Goal: Information Seeking & Learning: Learn about a topic

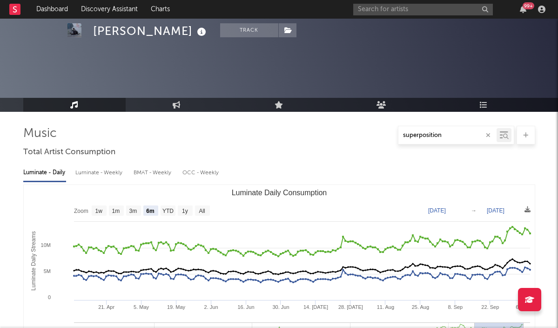
select select "6m"
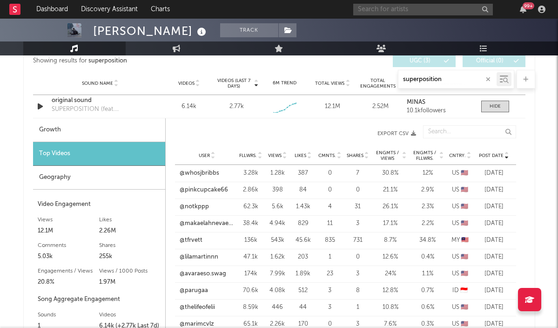
click at [404, 9] on input "text" at bounding box center [423, 10] width 140 height 12
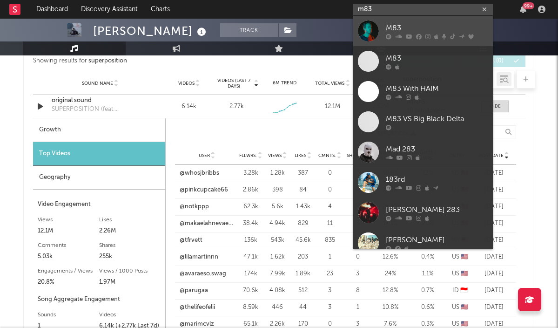
type input "m83"
click at [408, 31] on div "M83" at bounding box center [437, 27] width 102 height 11
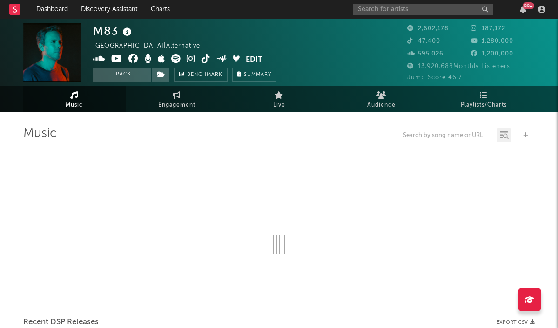
select select "6m"
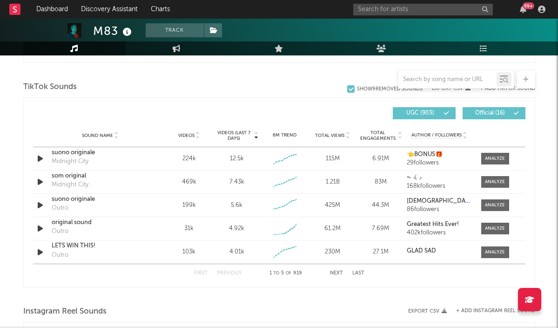
scroll to position [597, 0]
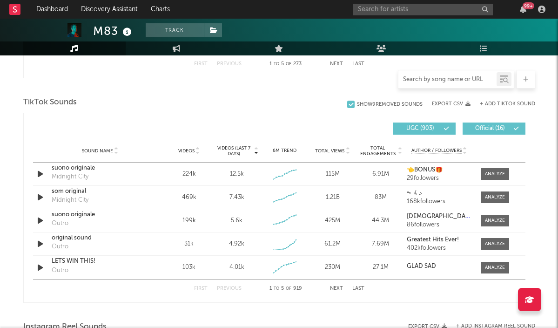
click at [449, 80] on input "text" at bounding box center [447, 79] width 98 height 7
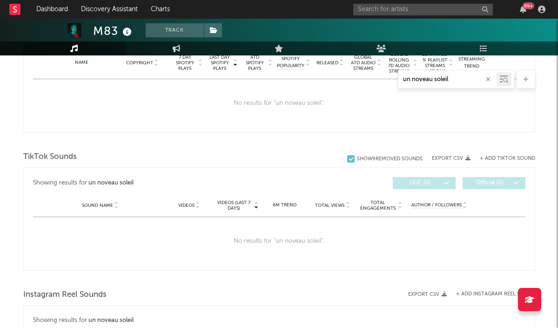
scroll to position [385, 0]
click at [415, 79] on input "un noveau soleil" at bounding box center [447, 79] width 98 height 7
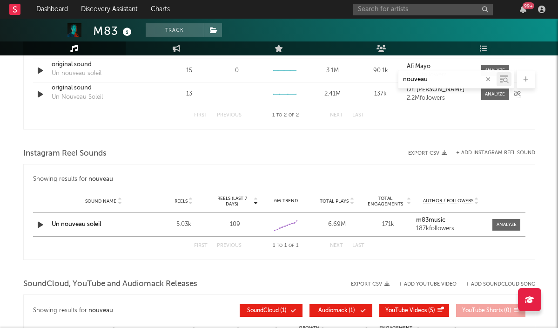
scroll to position [554, 0]
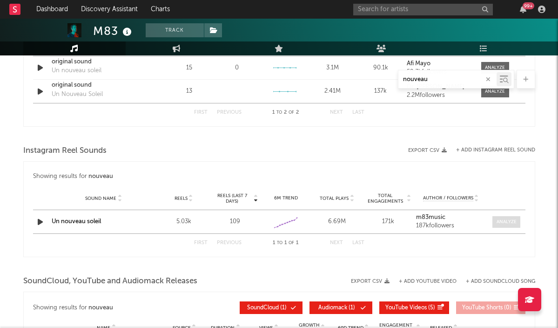
type input "nouveau"
click at [498, 218] on div at bounding box center [506, 221] width 20 height 7
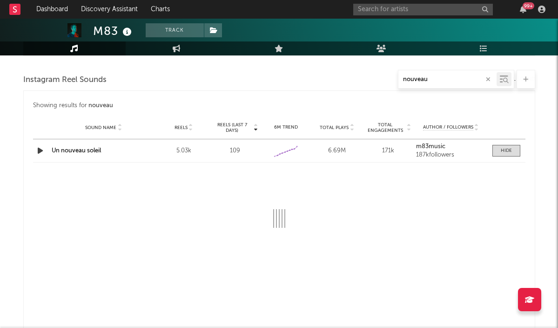
scroll to position [630, 0]
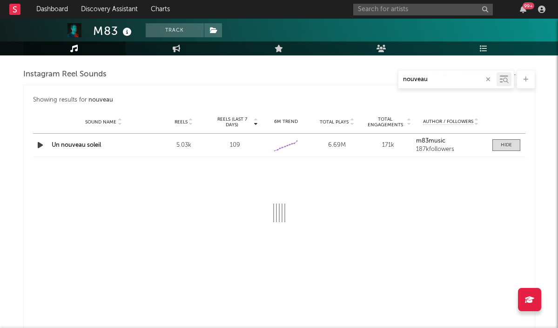
select select "6m"
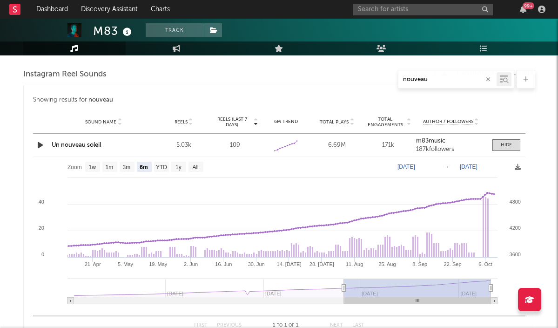
scroll to position [630, 0]
click at [415, 166] on text "[DATE]" at bounding box center [406, 166] width 18 height 7
click at [413, 166] on input "[DATE]" at bounding box center [417, 165] width 43 height 9
click at [426, 164] on input "[DATE]" at bounding box center [417, 165] width 43 height 9
type input "[DATE]"
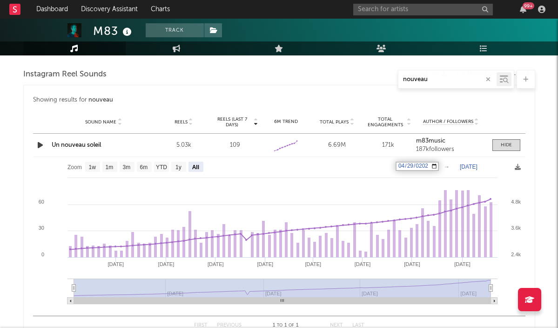
select select "All"
type input "[DATE]"
click at [300, 172] on rect at bounding box center [279, 234] width 492 height 154
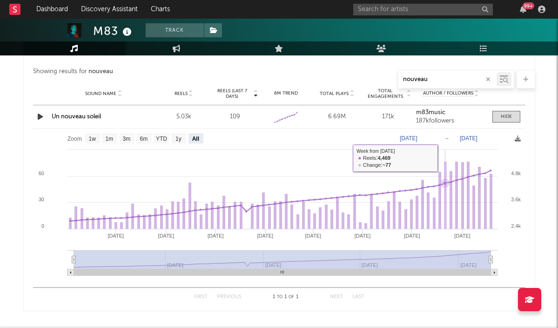
scroll to position [655, 0]
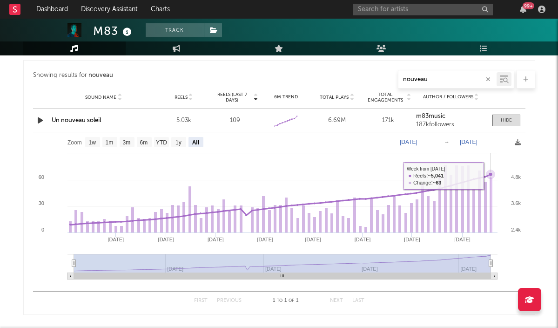
click at [491, 175] on icon at bounding box center [490, 173] width 9 height 9
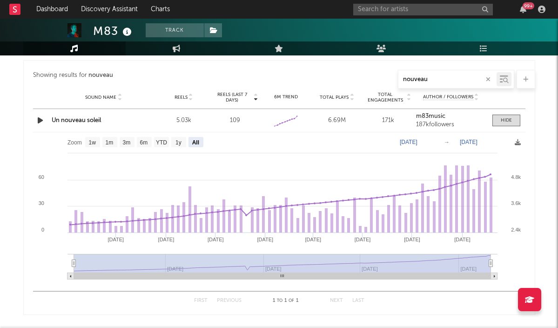
click at [183, 100] on span "Reels" at bounding box center [180, 97] width 13 height 6
click at [185, 117] on div "5.03k" at bounding box center [184, 120] width 47 height 9
click at [184, 121] on div "5.03k" at bounding box center [184, 120] width 47 height 9
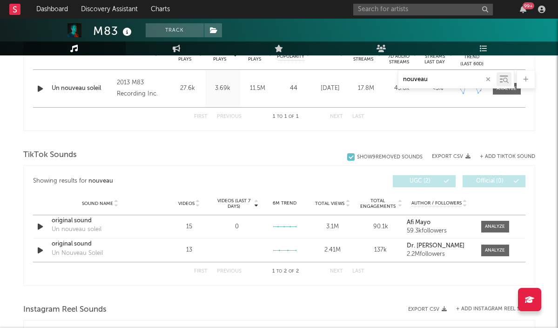
scroll to position [430, 0]
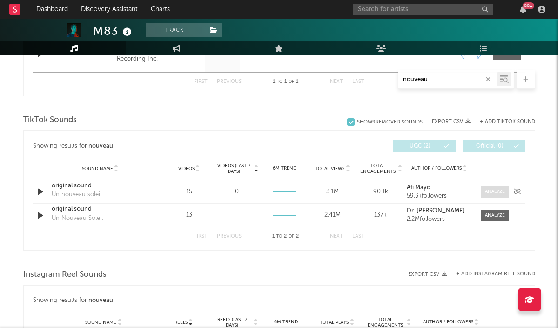
click at [492, 192] on div at bounding box center [495, 191] width 20 height 7
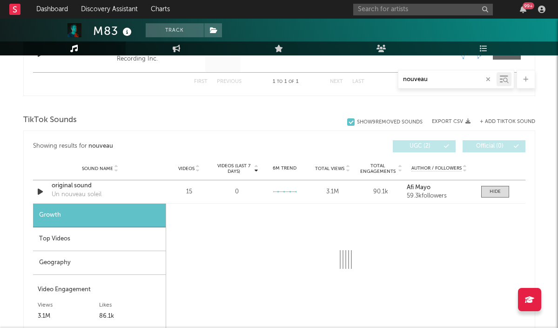
click at [96, 241] on div "Top Videos" at bounding box center [99, 239] width 133 height 24
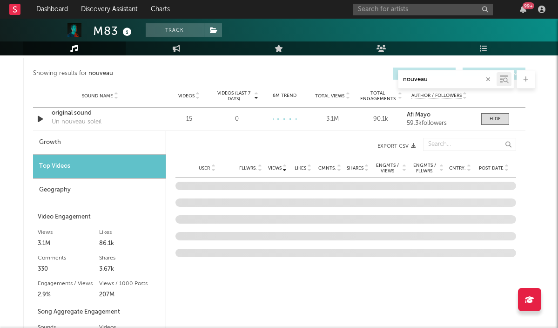
scroll to position [521, 0]
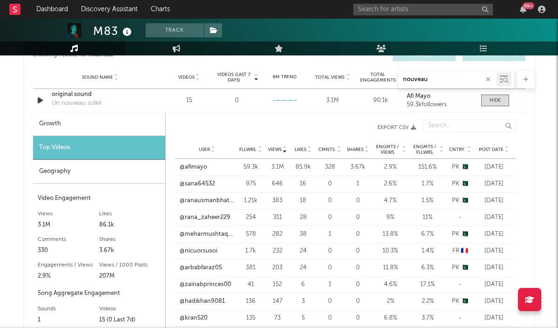
click at [494, 148] on span "Post Date" at bounding box center [491, 150] width 25 height 6
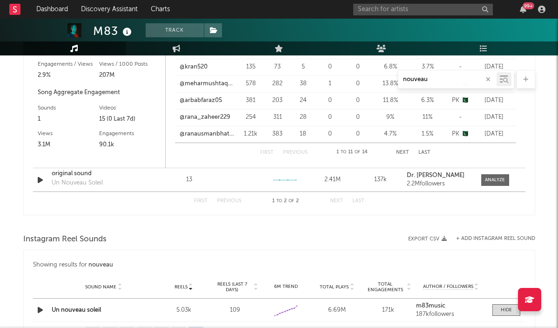
scroll to position [705, 0]
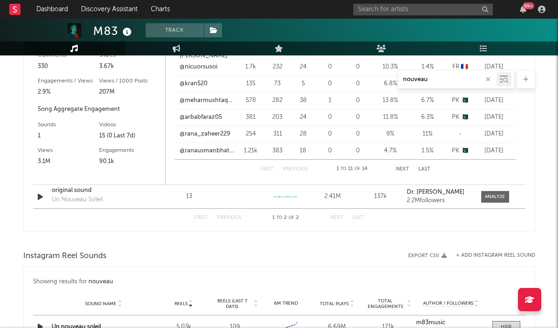
click at [401, 168] on button "Next" at bounding box center [402, 169] width 13 height 5
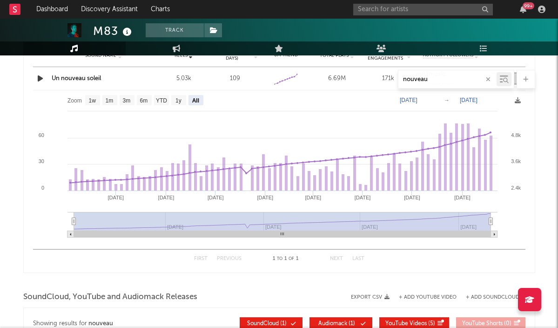
scroll to position [953, 0]
